Goal: Find specific page/section: Find specific page/section

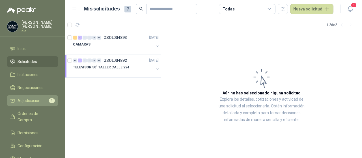
click at [32, 101] on span "Adjudicación" at bounding box center [29, 101] width 23 height 6
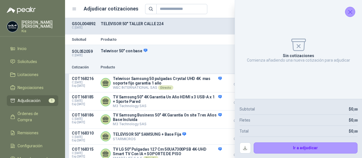
click at [350, 11] on icon "Cerrar" at bounding box center [351, 12] width 4 height 4
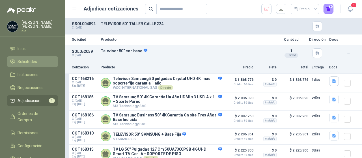
click at [24, 61] on span "Solicitudes" at bounding box center [28, 62] width 20 height 6
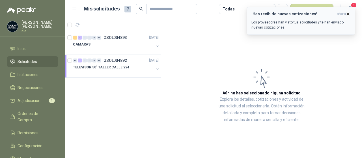
click at [348, 14] on icon "button" at bounding box center [348, 14] width 5 height 5
click at [347, 12] on icon "button" at bounding box center [348, 14] width 5 height 5
click at [80, 38] on div "5" at bounding box center [80, 38] width 4 height 4
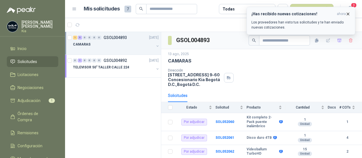
click at [349, 14] on icon "button" at bounding box center [348, 14] width 5 height 5
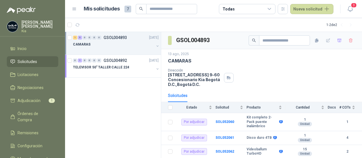
scroll to position [55, 0]
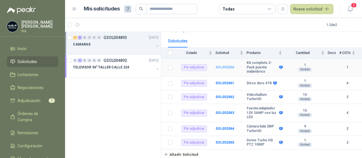
click at [224, 65] on b "SOL052060" at bounding box center [225, 67] width 19 height 4
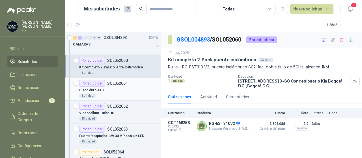
click at [98, 83] on div "Por adjudicar" at bounding box center [92, 83] width 26 height 7
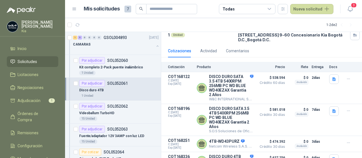
scroll to position [59, 0]
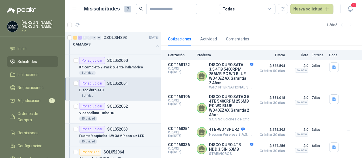
click at [94, 107] on div "Por adjudicar" at bounding box center [92, 106] width 26 height 7
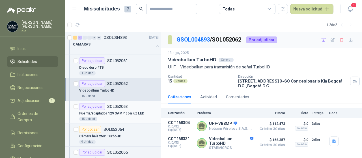
scroll to position [57, 0]
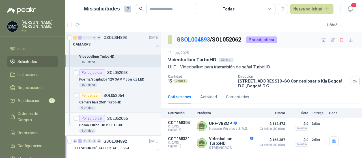
drag, startPoint x: 89, startPoint y: 119, endPoint x: 160, endPoint y: 128, distance: 72.2
click at [89, 119] on div "Por adjudicar" at bounding box center [92, 118] width 26 height 7
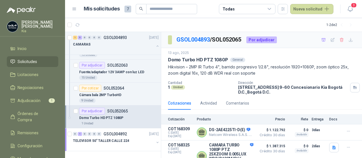
scroll to position [36, 0]
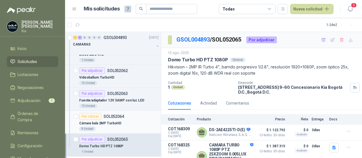
click at [95, 116] on div "Por cotizar" at bounding box center [90, 116] width 22 height 7
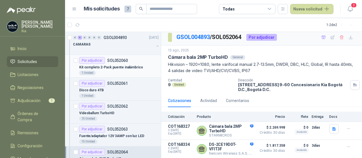
click at [92, 60] on div "Por adjudicar" at bounding box center [92, 60] width 26 height 7
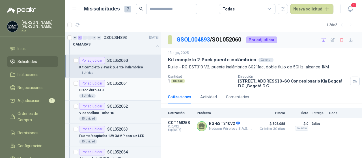
click at [91, 83] on div "Por adjudicar" at bounding box center [92, 83] width 26 height 7
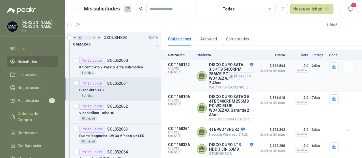
scroll to position [59, 0]
click at [94, 106] on div "Por adjudicar" at bounding box center [92, 106] width 26 height 7
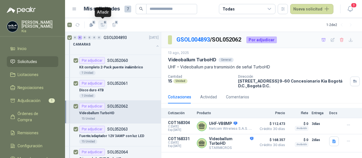
click at [104, 24] on span "6" at bounding box center [105, 22] width 4 height 5
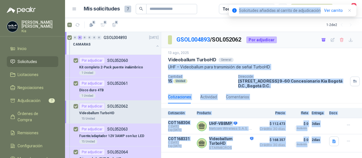
drag, startPoint x: 321, startPoint y: 8, endPoint x: 327, endPoint y: 17, distance: 11.2
click at [362, 56] on body "Francy Galindo Medina Kia Inicio Solicitudes Licitaciones Negociaciones Adjudic…" at bounding box center [181, 79] width 362 height 158
click at [352, 10] on button "button" at bounding box center [349, 10] width 7 height 7
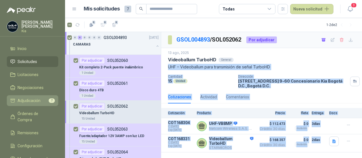
click at [28, 100] on span "Adjudicación" at bounding box center [29, 101] width 23 height 6
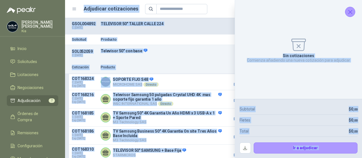
click at [349, 12] on icon "Cerrar" at bounding box center [350, 11] width 7 height 7
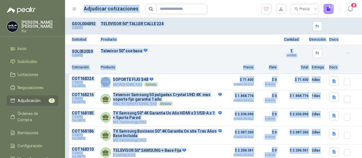
click at [182, 60] on div "SOL052059 C: 13/08/2025 Televisor 50" con base Detalles 1 unidad" at bounding box center [213, 53] width 297 height 16
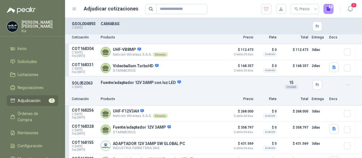
scroll to position [220, 0]
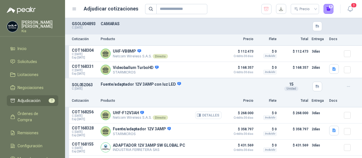
click at [201, 116] on button "Detalles" at bounding box center [208, 115] width 27 height 8
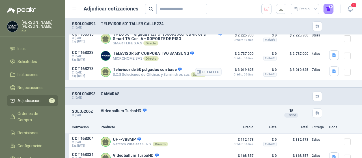
scroll to position [135, 0]
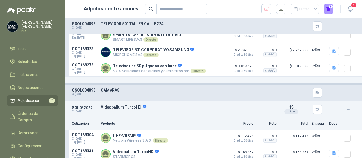
click at [100, 92] on div "GSOL004893 C: 13/08/2025 CAMARAS" at bounding box center [213, 93] width 297 height 16
click at [74, 93] on p "C: 13/08/2025" at bounding box center [84, 94] width 25 height 3
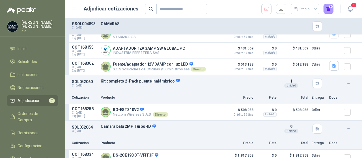
scroll to position [276, 0]
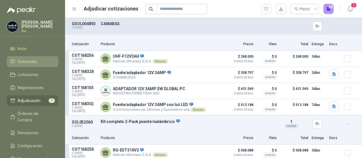
click at [35, 61] on span "Solicitudes" at bounding box center [28, 62] width 20 height 6
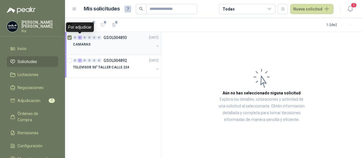
click at [81, 38] on div "6" at bounding box center [80, 38] width 4 height 4
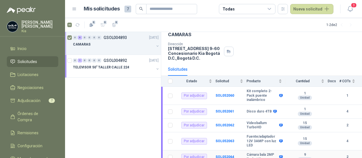
scroll to position [55, 0]
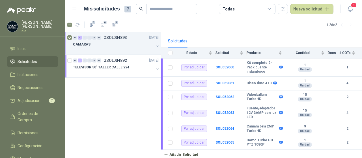
click at [89, 113] on div "0 6 0 0 0 0 GSOL004893 13/08/25 CAMARAS 0 1 0 0 0 0 GSOL004892 13/08/25 TELEVIS…" at bounding box center [113, 95] width 96 height 126
click at [31, 100] on span "Adjudicación" at bounding box center [29, 101] width 23 height 6
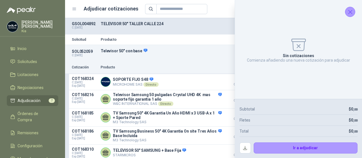
click at [350, 13] on icon "Cerrar" at bounding box center [350, 11] width 7 height 7
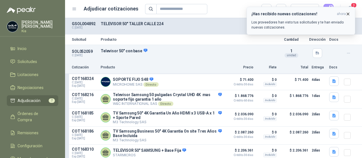
click at [349, 13] on icon "button" at bounding box center [348, 14] width 5 height 5
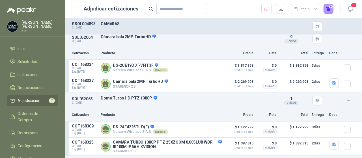
scroll to position [519, 0]
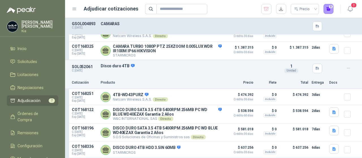
click at [27, 100] on span "Adjudicación" at bounding box center [29, 101] width 23 height 6
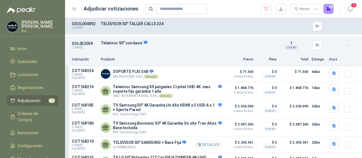
scroll to position [0, 0]
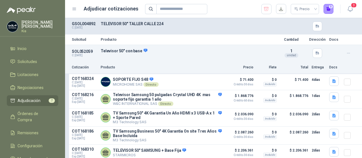
click at [24, 102] on span "Adjudicación" at bounding box center [29, 101] width 23 height 6
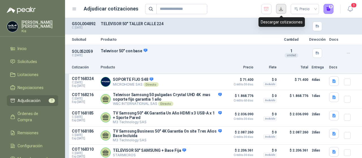
click at [283, 10] on button "button" at bounding box center [281, 9] width 10 height 10
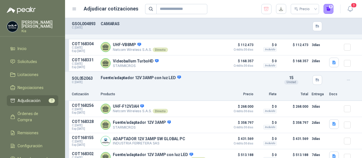
scroll to position [113, 0]
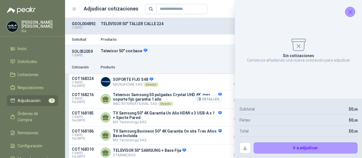
scroll to position [57, 0]
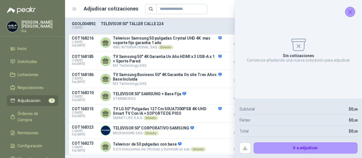
click at [349, 13] on icon "Cerrar" at bounding box center [350, 11] width 7 height 7
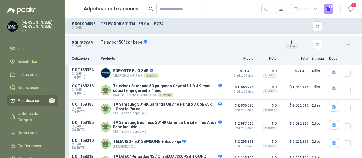
scroll to position [0, 0]
